Goal: Information Seeking & Learning: Check status

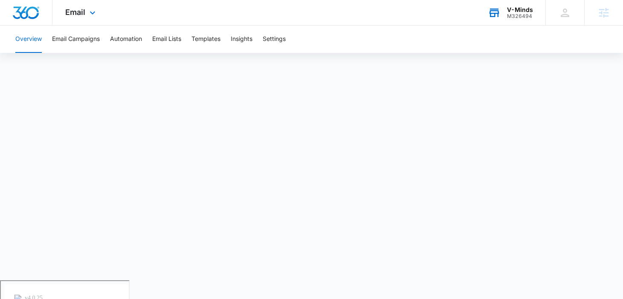
click at [508, 10] on div "V-Minds" at bounding box center [520, 9] width 26 height 7
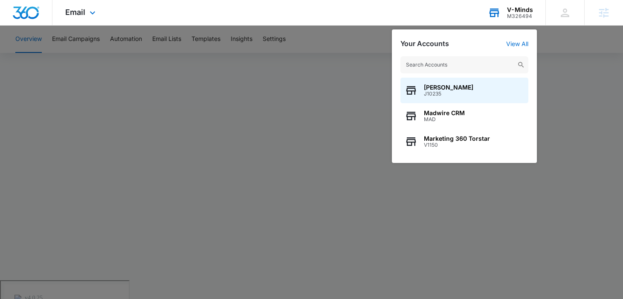
click at [494, 64] on input "text" at bounding box center [464, 64] width 128 height 17
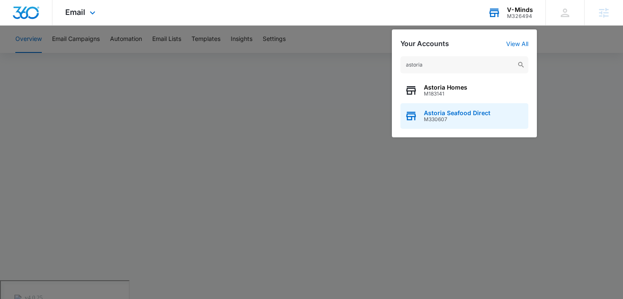
type input "astoria"
click at [467, 112] on span "Astoria Seafood Direct" at bounding box center [457, 113] width 66 height 7
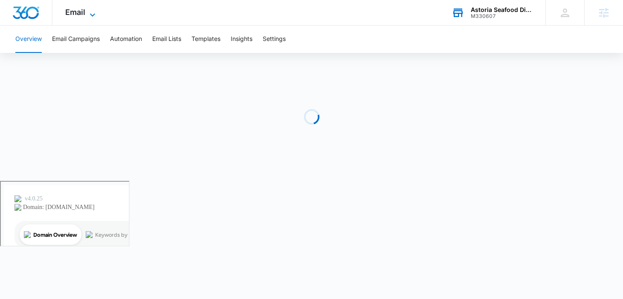
click at [92, 16] on icon at bounding box center [92, 15] width 10 height 10
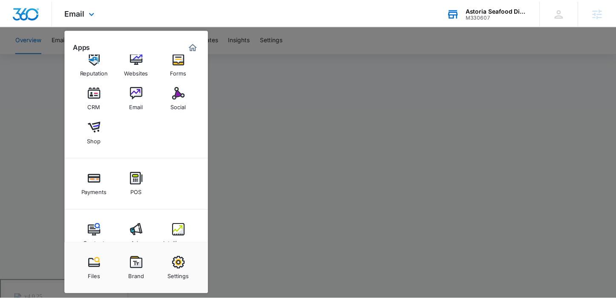
scroll to position [34, 0]
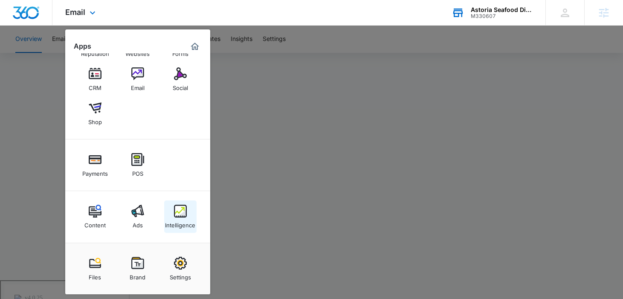
click at [172, 214] on link "Intelligence" at bounding box center [180, 216] width 32 height 32
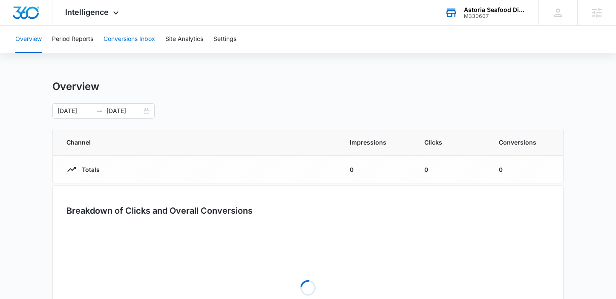
click at [135, 41] on button "Conversions Inbox" at bounding box center [130, 39] width 52 height 27
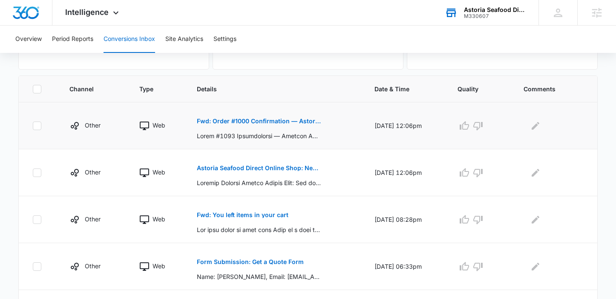
scroll to position [176, 0]
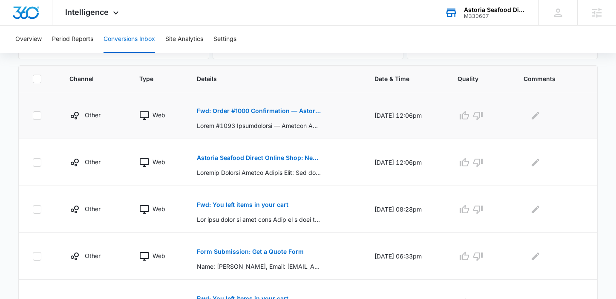
click at [248, 108] on p "Fwd: Order #1000 Confirmation — Astoria Seafood Direct Online Shop" at bounding box center [259, 111] width 124 height 6
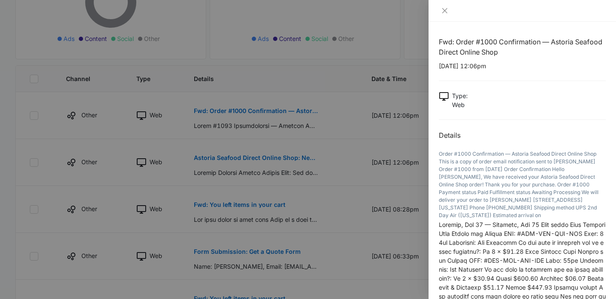
scroll to position [150, 0]
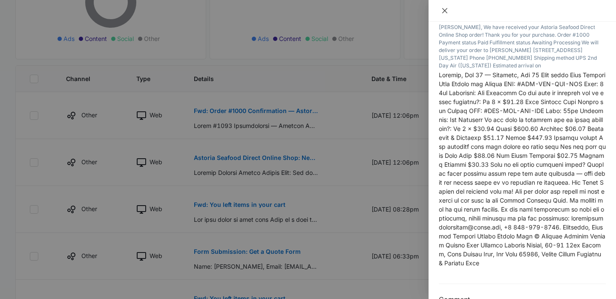
click at [444, 9] on icon "close" at bounding box center [445, 10] width 7 height 7
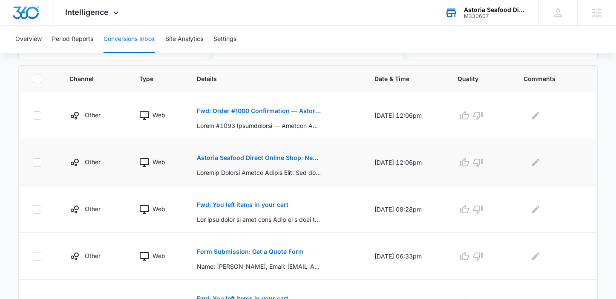
scroll to position [188, 0]
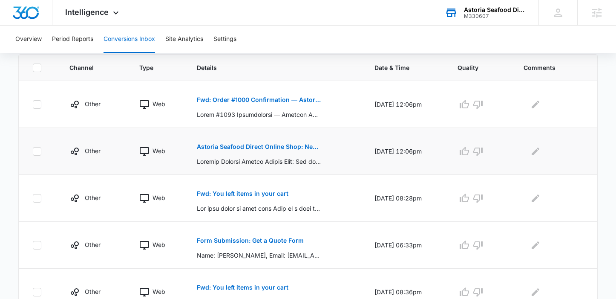
click at [274, 148] on p "Astoria Seafood Direct Online Shop: New order #1000 from [PERSON_NAME]" at bounding box center [259, 147] width 124 height 6
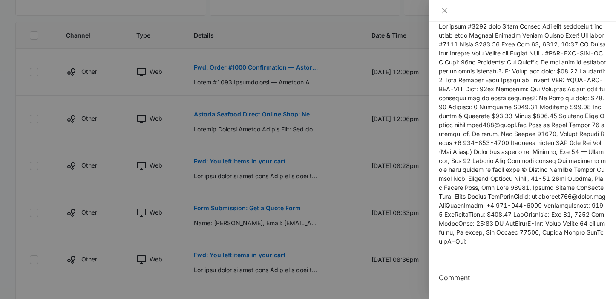
scroll to position [260, 0]
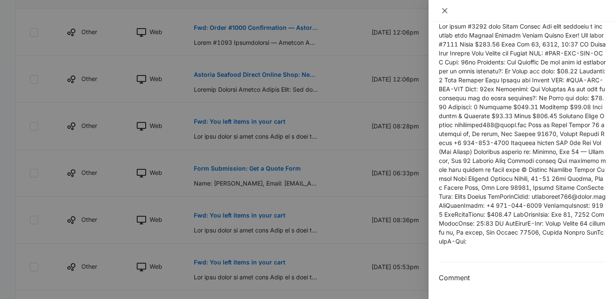
click at [447, 11] on icon "close" at bounding box center [445, 10] width 7 height 7
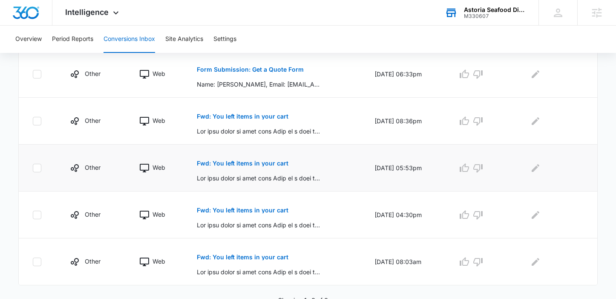
scroll to position [364, 0]
